Goal: Information Seeking & Learning: Learn about a topic

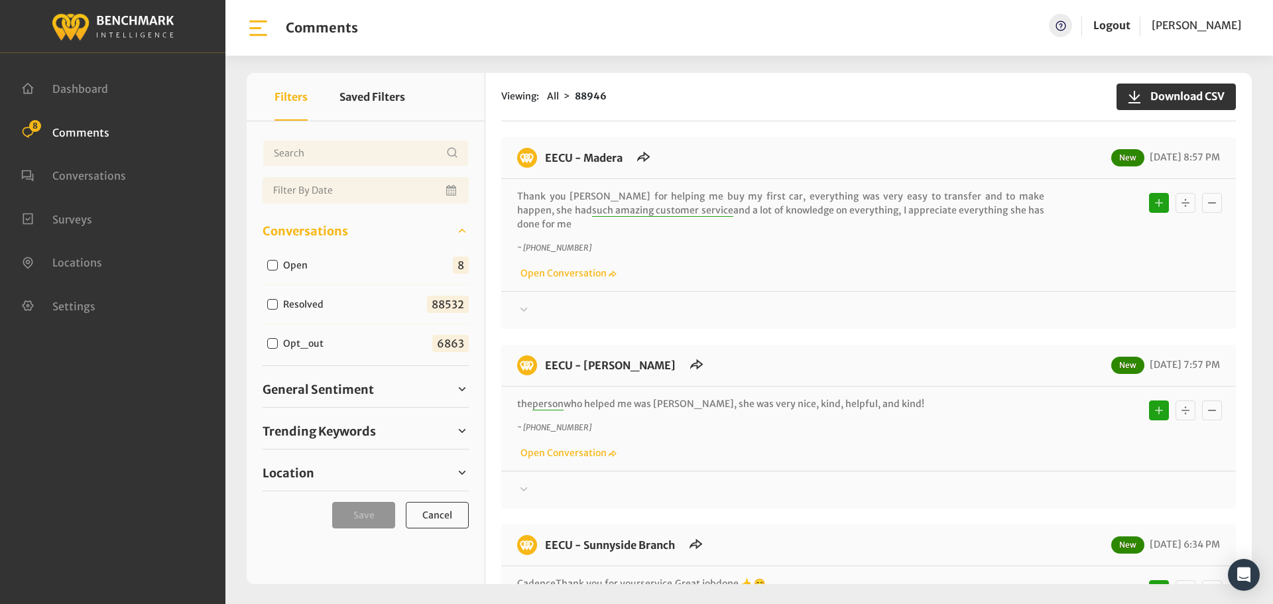
click at [276, 265] on input "Open" at bounding box center [272, 265] width 11 height 11
checkbox input "true"
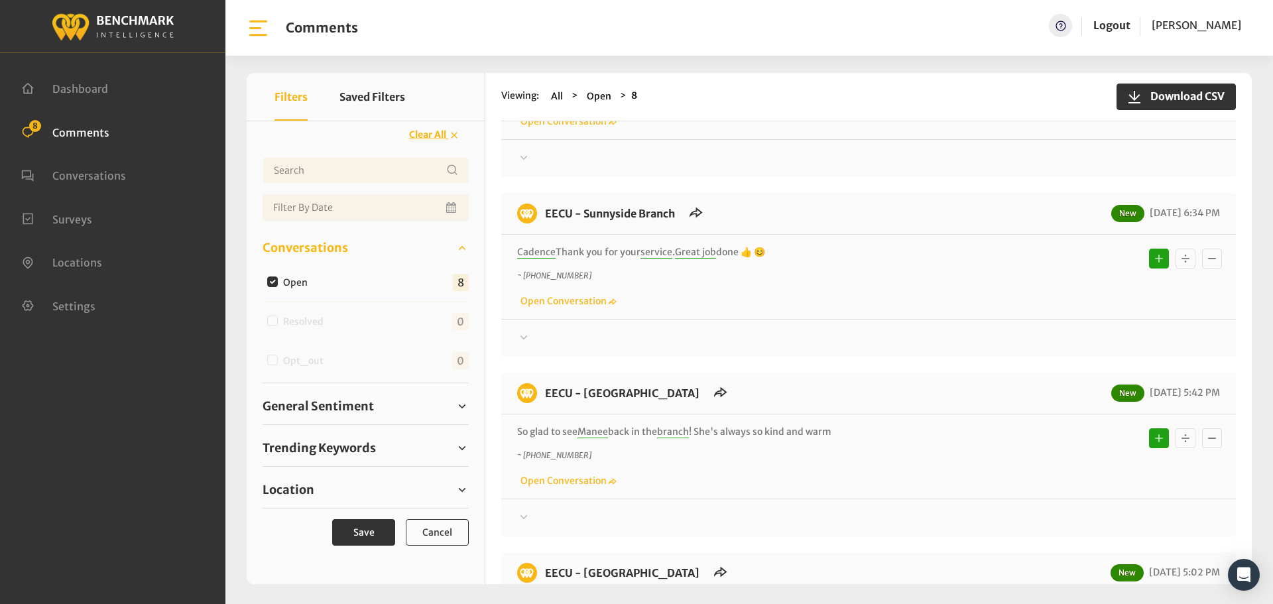
scroll to position [597, 0]
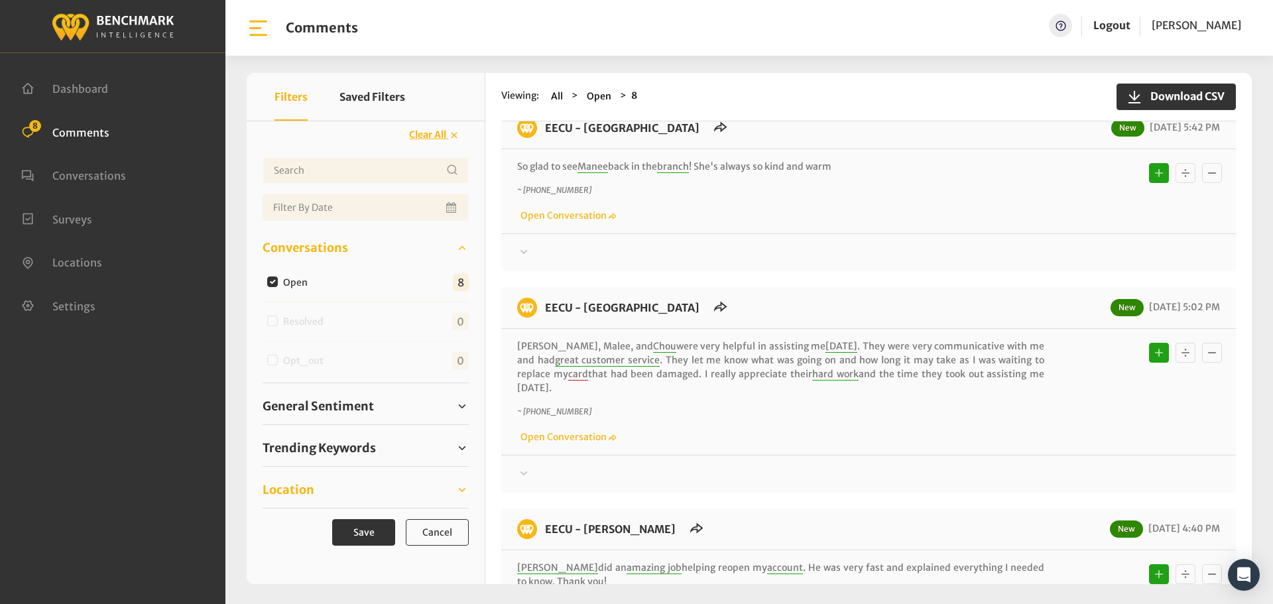
click at [301, 493] on span "Location" at bounding box center [289, 490] width 52 height 18
click at [326, 445] on span "Trending Keywords" at bounding box center [319, 448] width 113 height 18
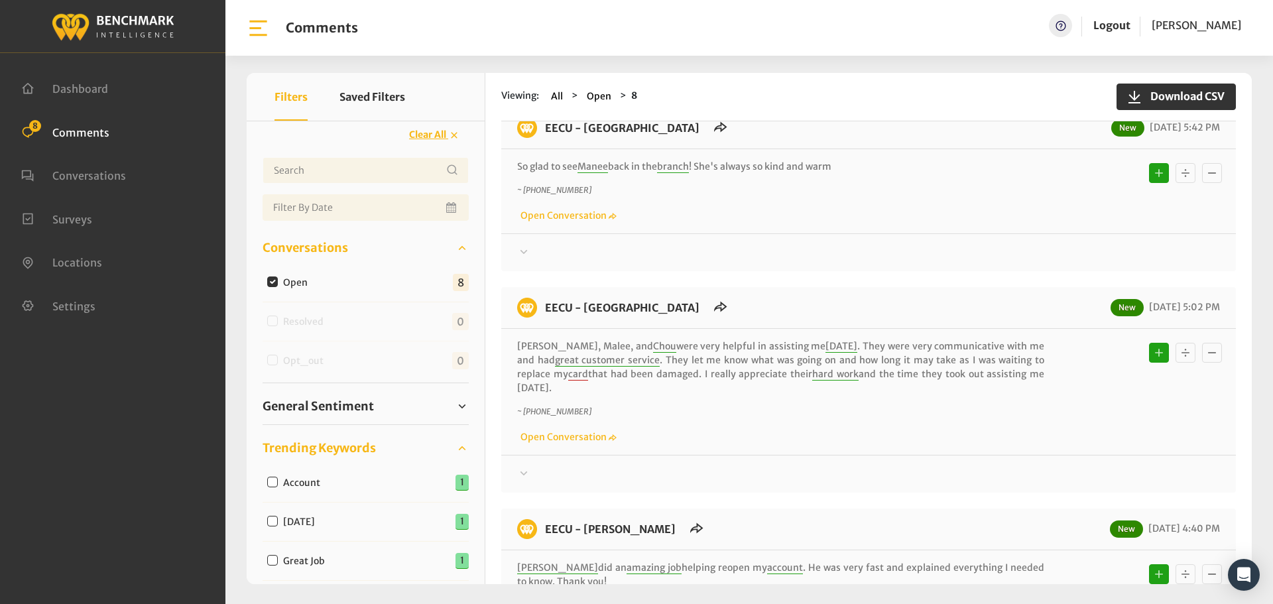
click at [326, 445] on span "Trending Keywords" at bounding box center [319, 448] width 113 height 18
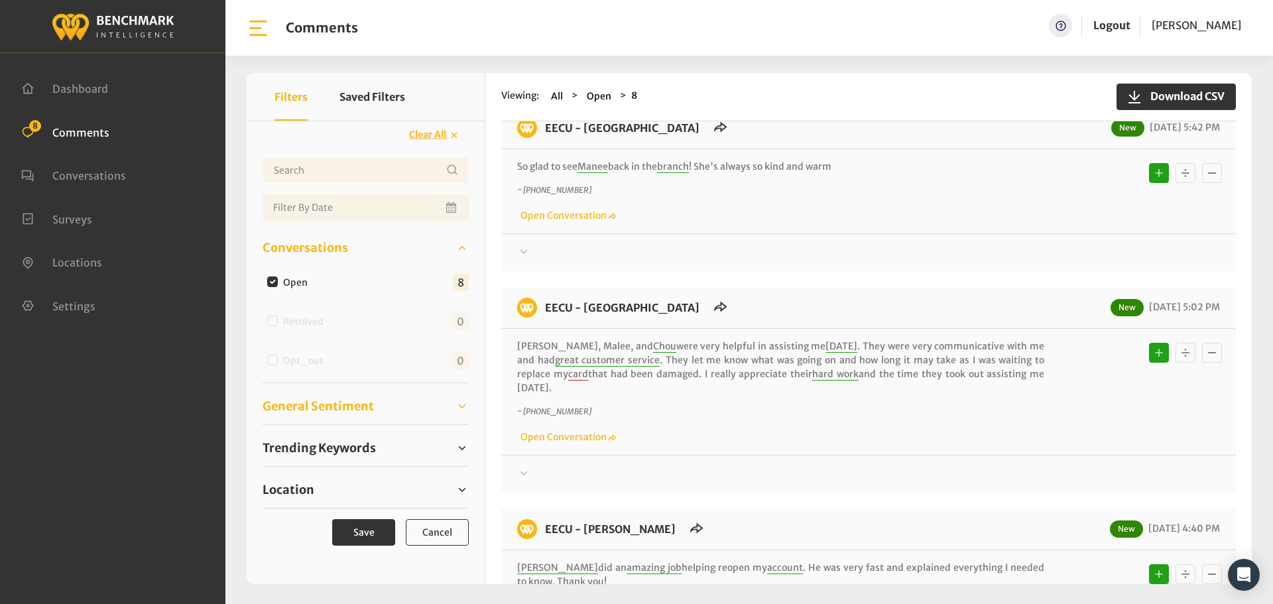
click at [340, 406] on span "General Sentiment" at bounding box center [318, 406] width 111 height 18
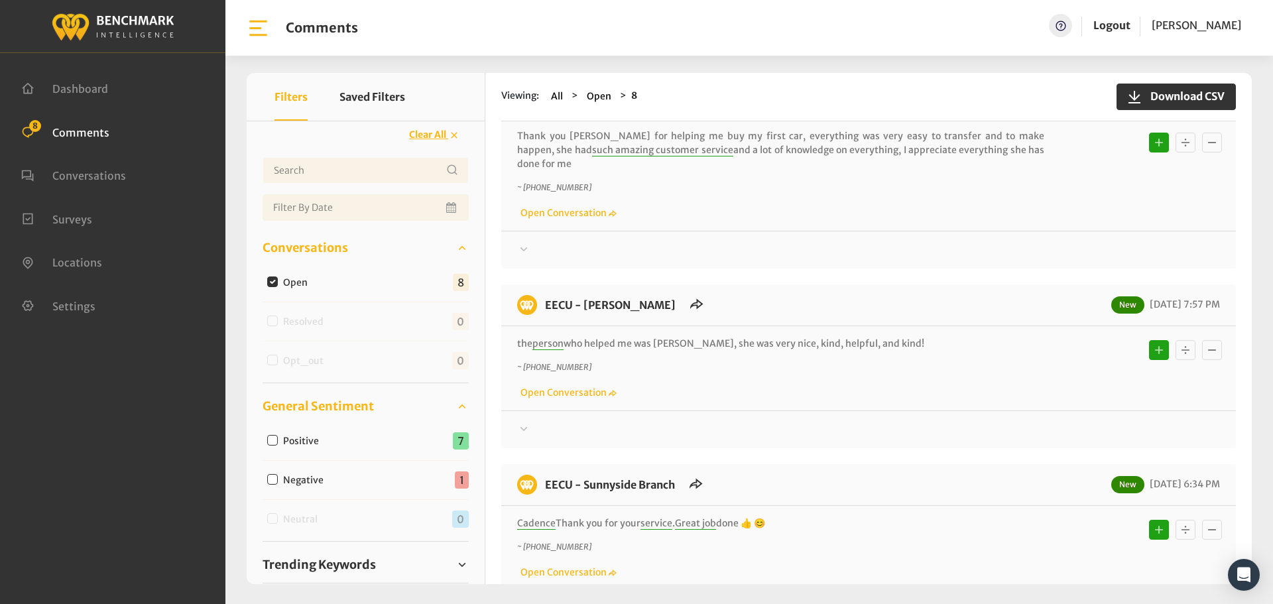
scroll to position [0, 0]
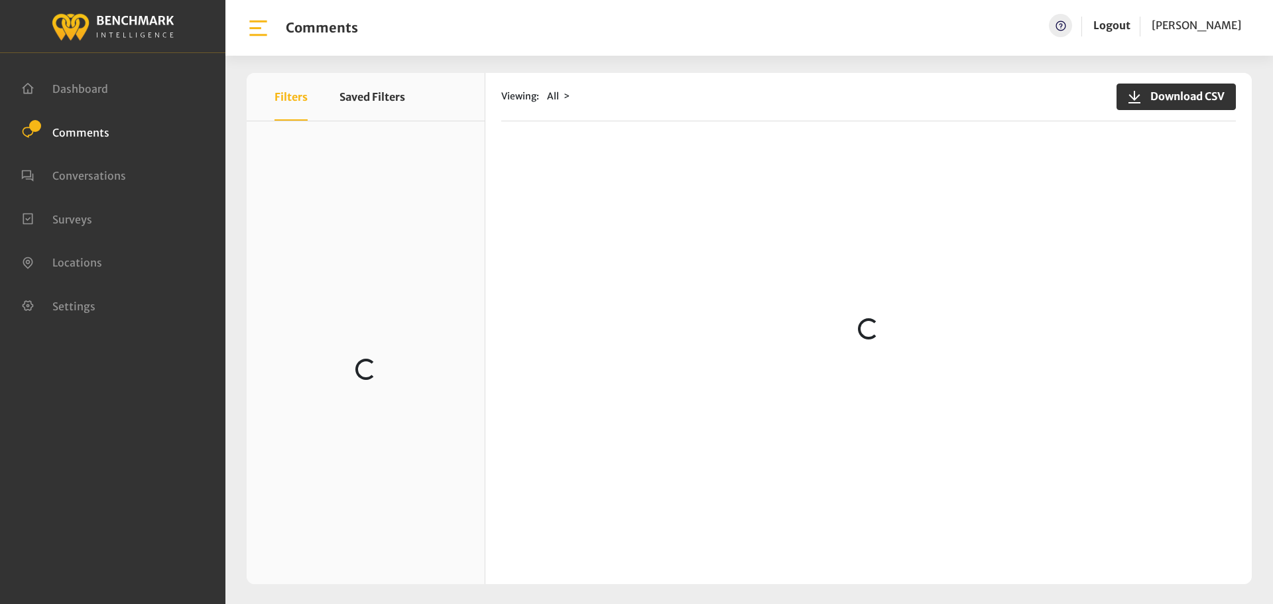
click at [535, 127] on div "Viewing: All Download CSV Loading..." at bounding box center [868, 328] width 766 height 511
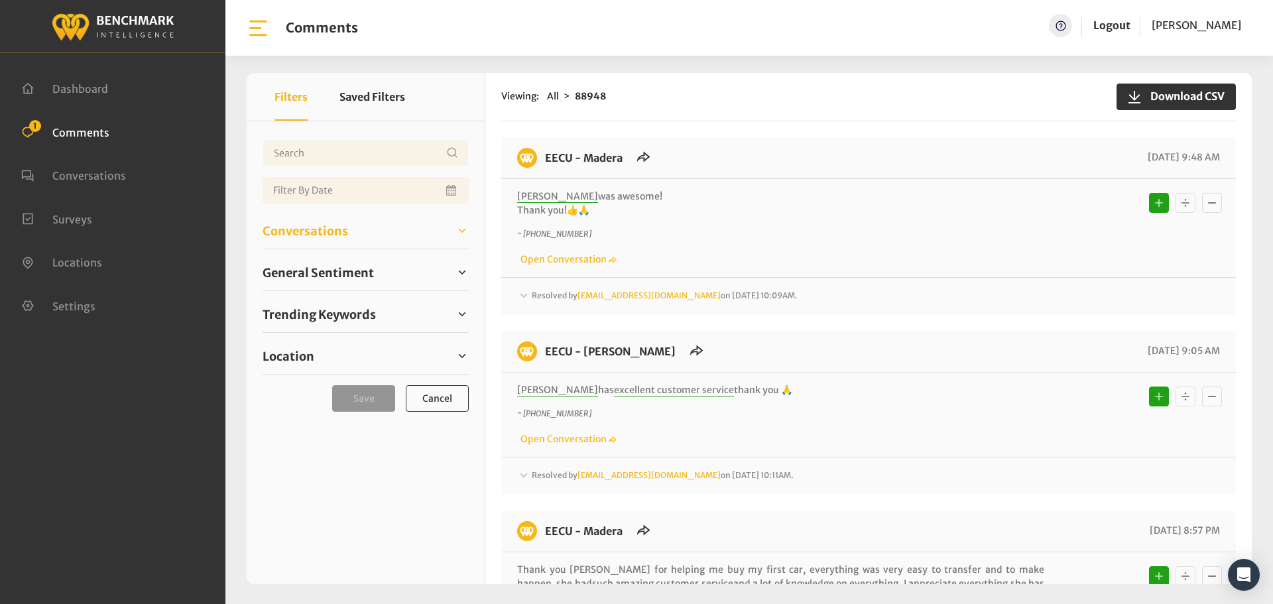
click at [350, 235] on link "Conversations" at bounding box center [366, 231] width 206 height 20
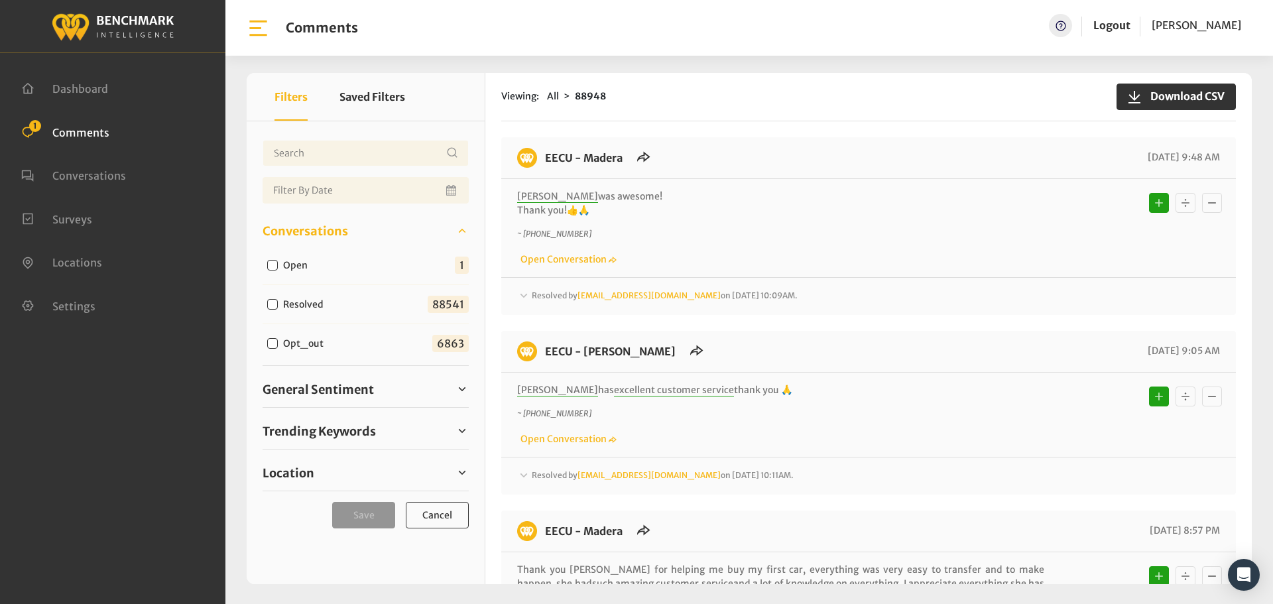
click at [272, 265] on input "Open" at bounding box center [272, 265] width 11 height 11
checkbox input "true"
